Goal: Task Accomplishment & Management: Manage account settings

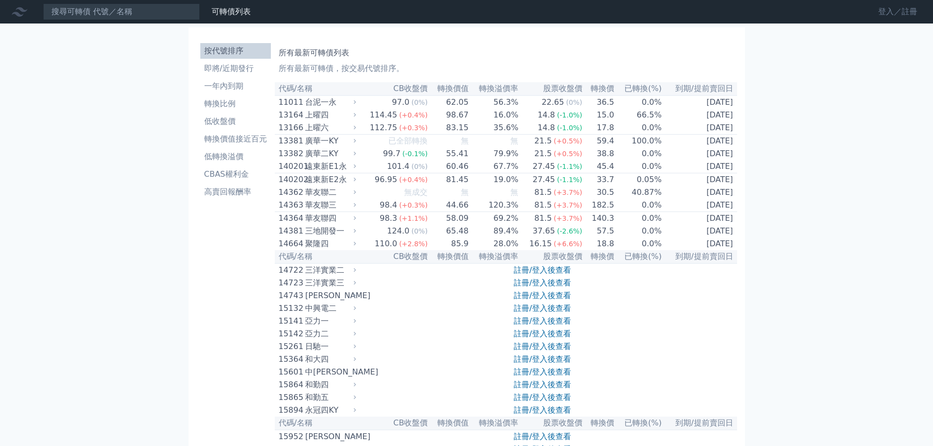
click at [880, 13] on link "登入／註冊" at bounding box center [897, 12] width 55 height 16
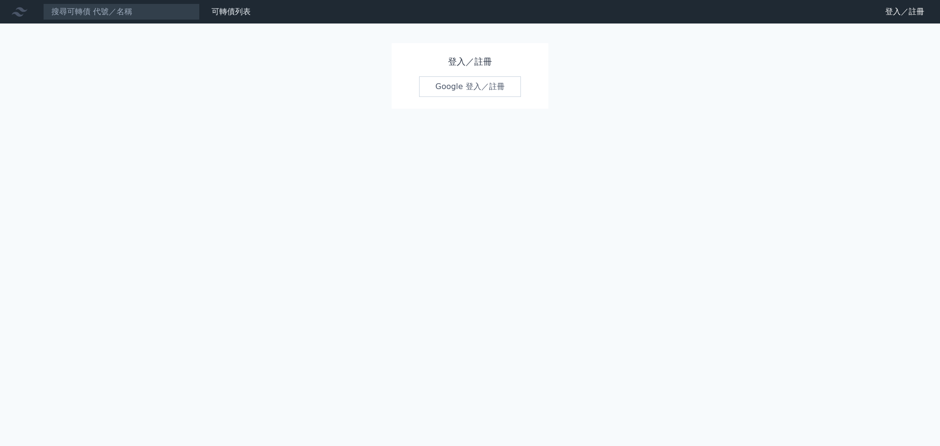
click at [499, 86] on link "Google 登入／註冊" at bounding box center [470, 86] width 102 height 21
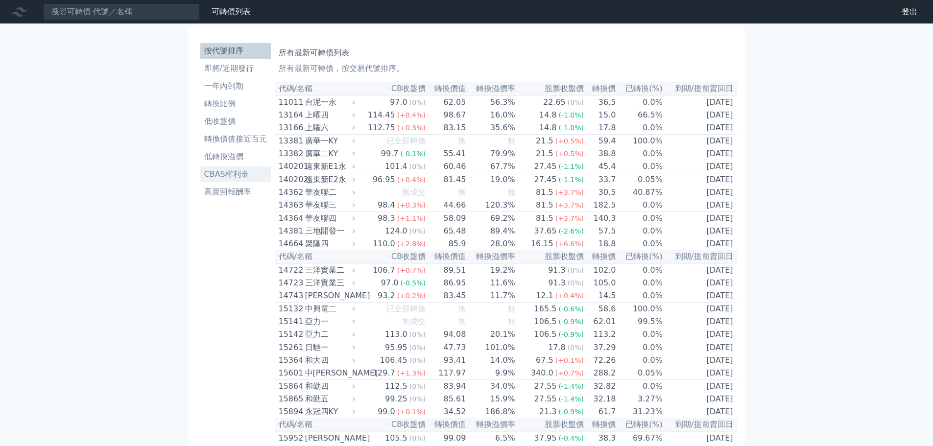
click at [241, 175] on li "CBAS權利金" at bounding box center [235, 174] width 71 height 12
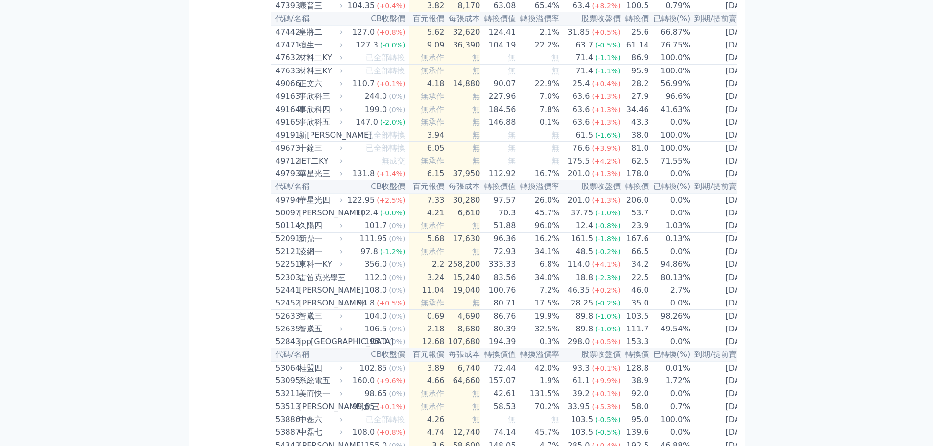
scroll to position [2938, 0]
